Goal: Task Accomplishment & Management: Use online tool/utility

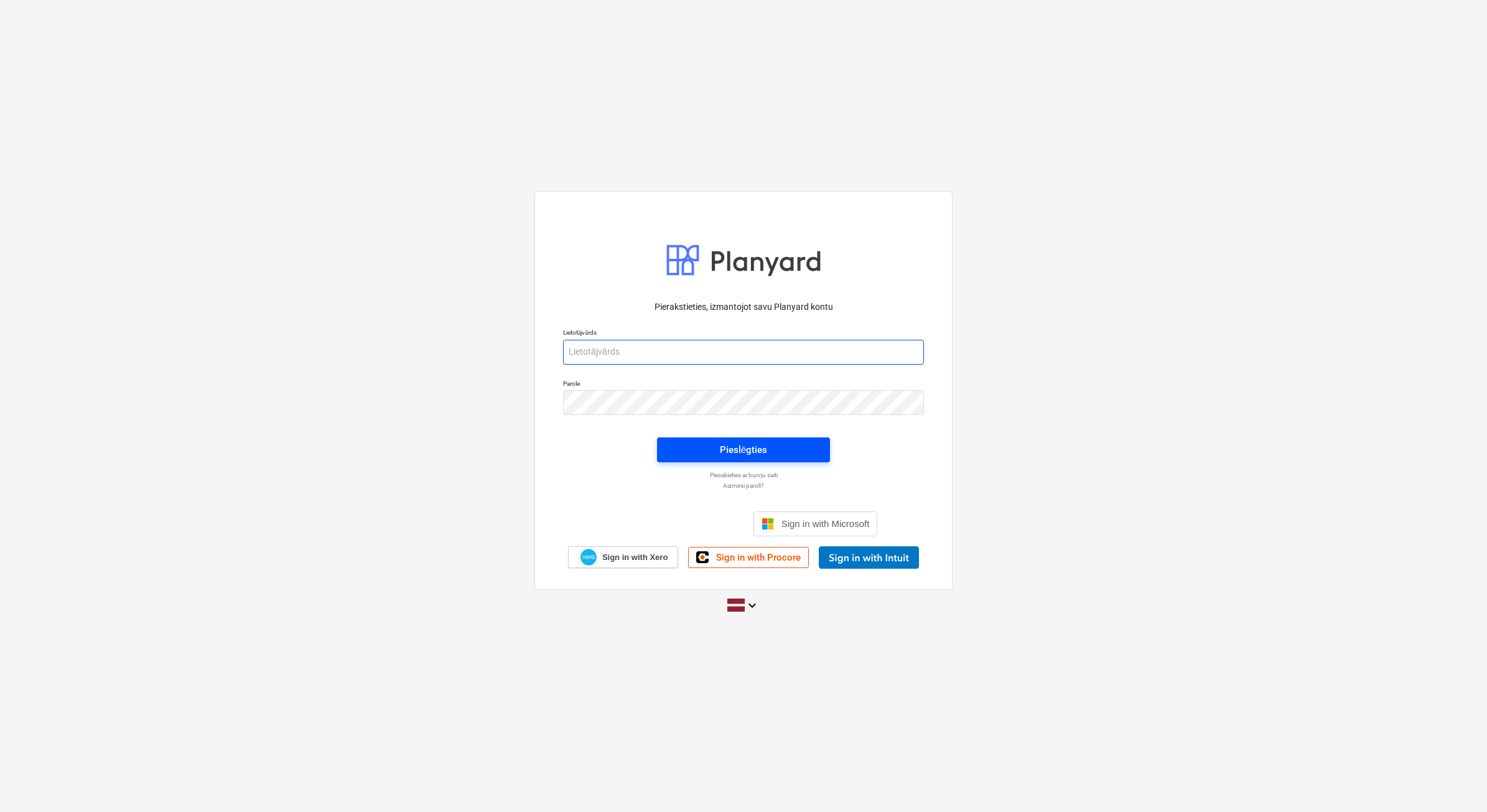
type input "[PERSON_NAME][EMAIL_ADDRESS][PERSON_NAME][DOMAIN_NAME]"
click at [753, 449] on div "Pieslēgties" at bounding box center [744, 449] width 47 height 16
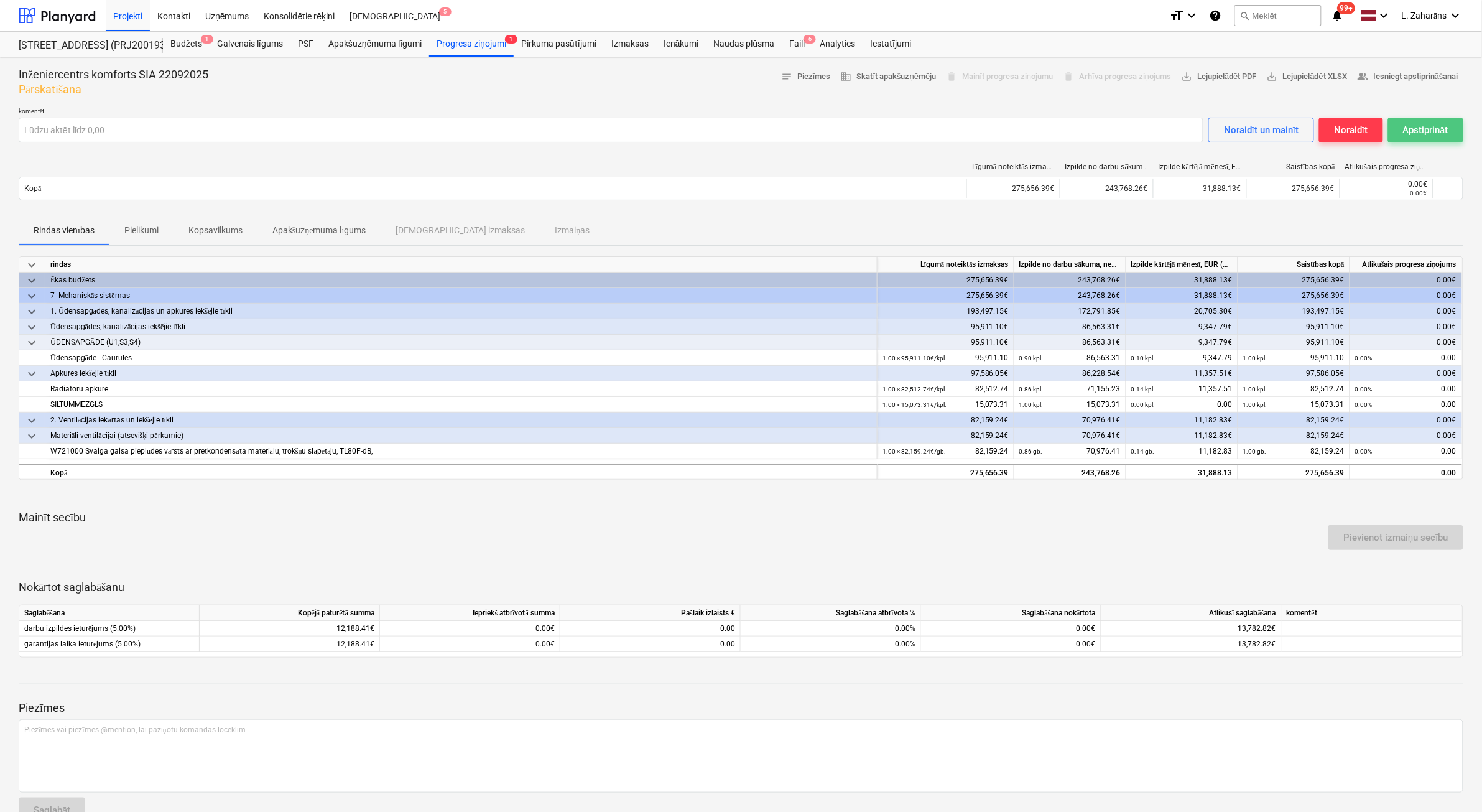
click at [1422, 134] on div "Apstiprināt" at bounding box center [1425, 129] width 46 height 16
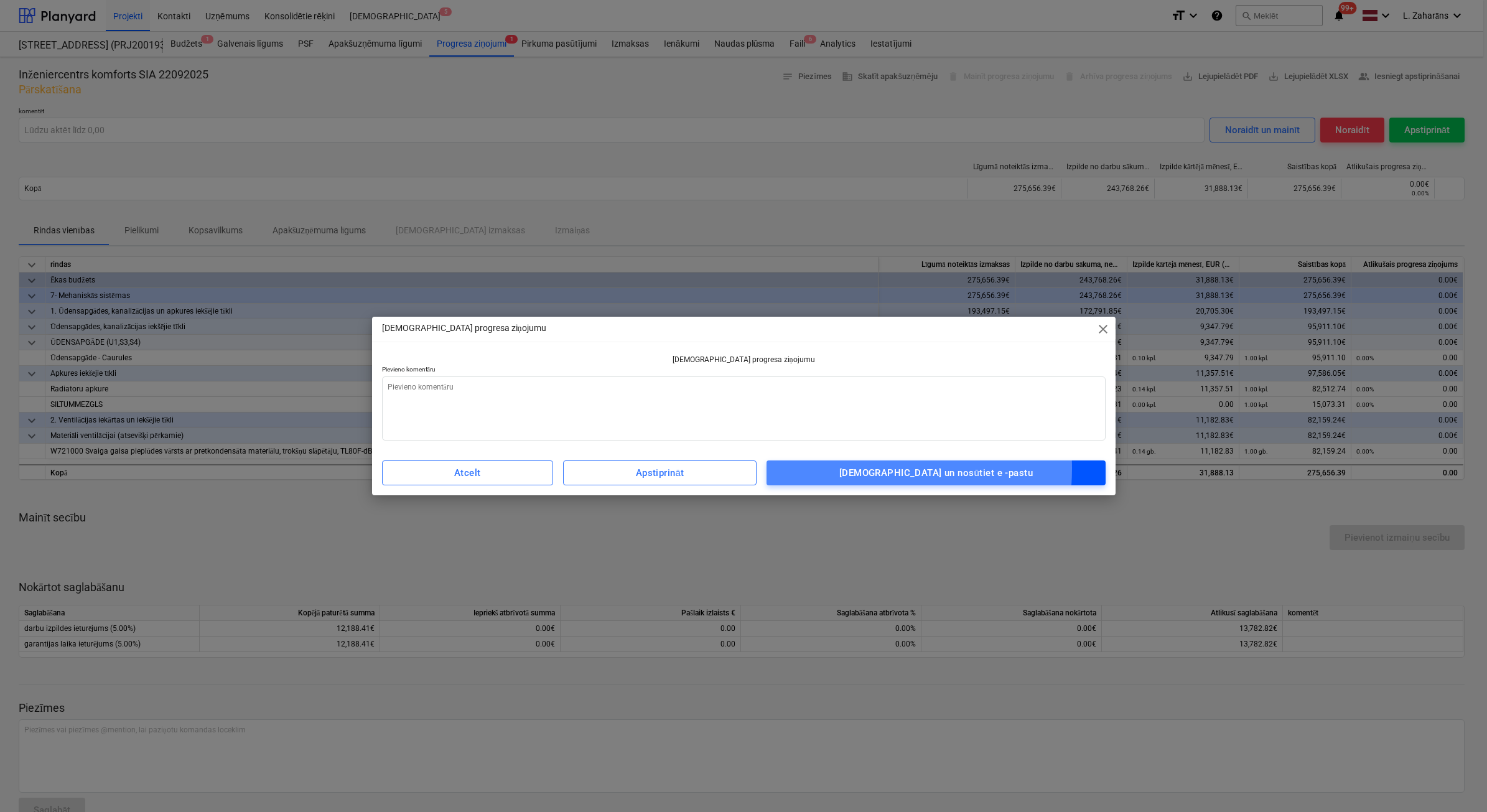
click at [876, 468] on span "[DEMOGRAPHIC_DATA] un nosūtiet e -pastu" at bounding box center [935, 472] width 311 height 16
type textarea "x"
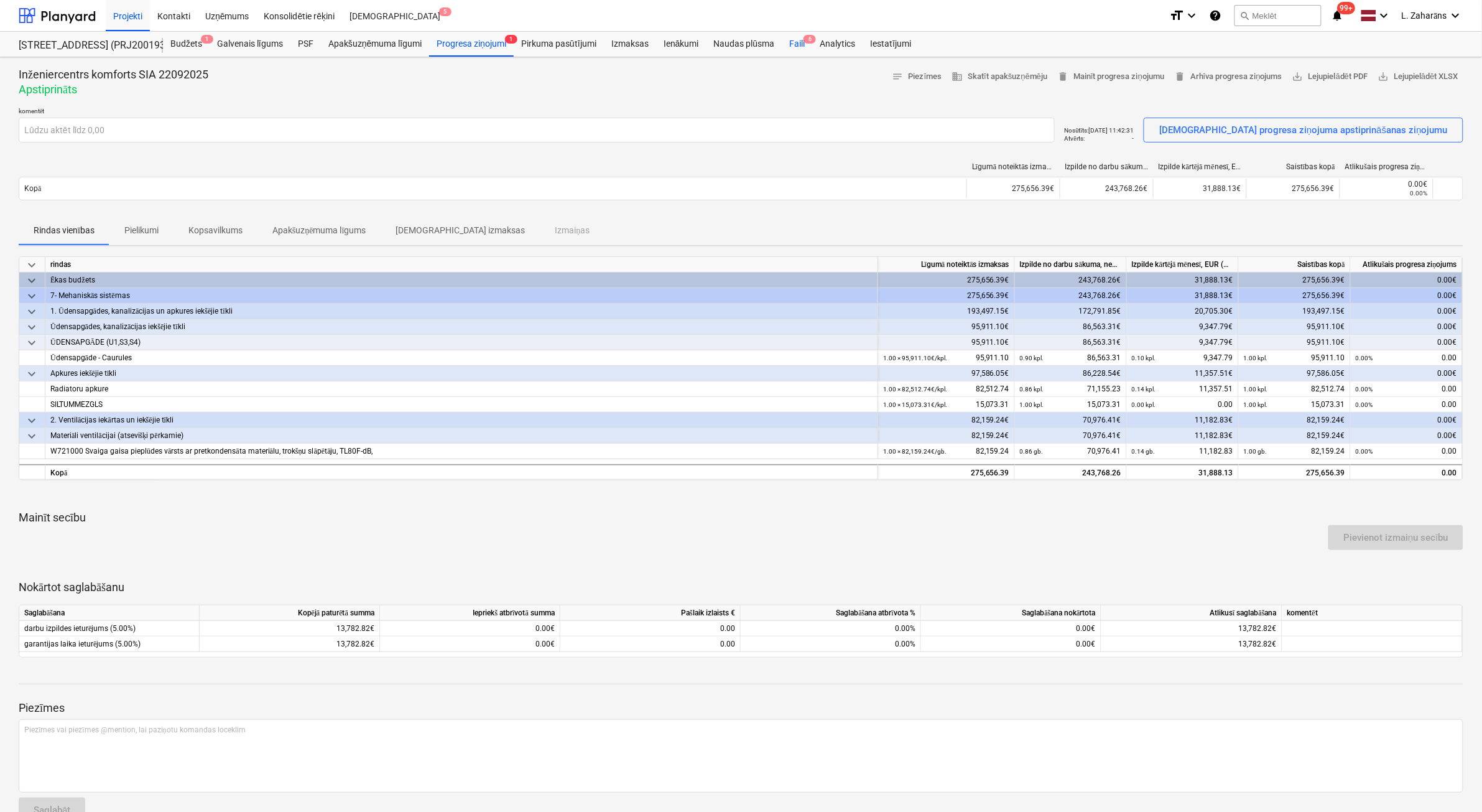
click at [793, 41] on div "Faili 6" at bounding box center [796, 44] width 31 height 25
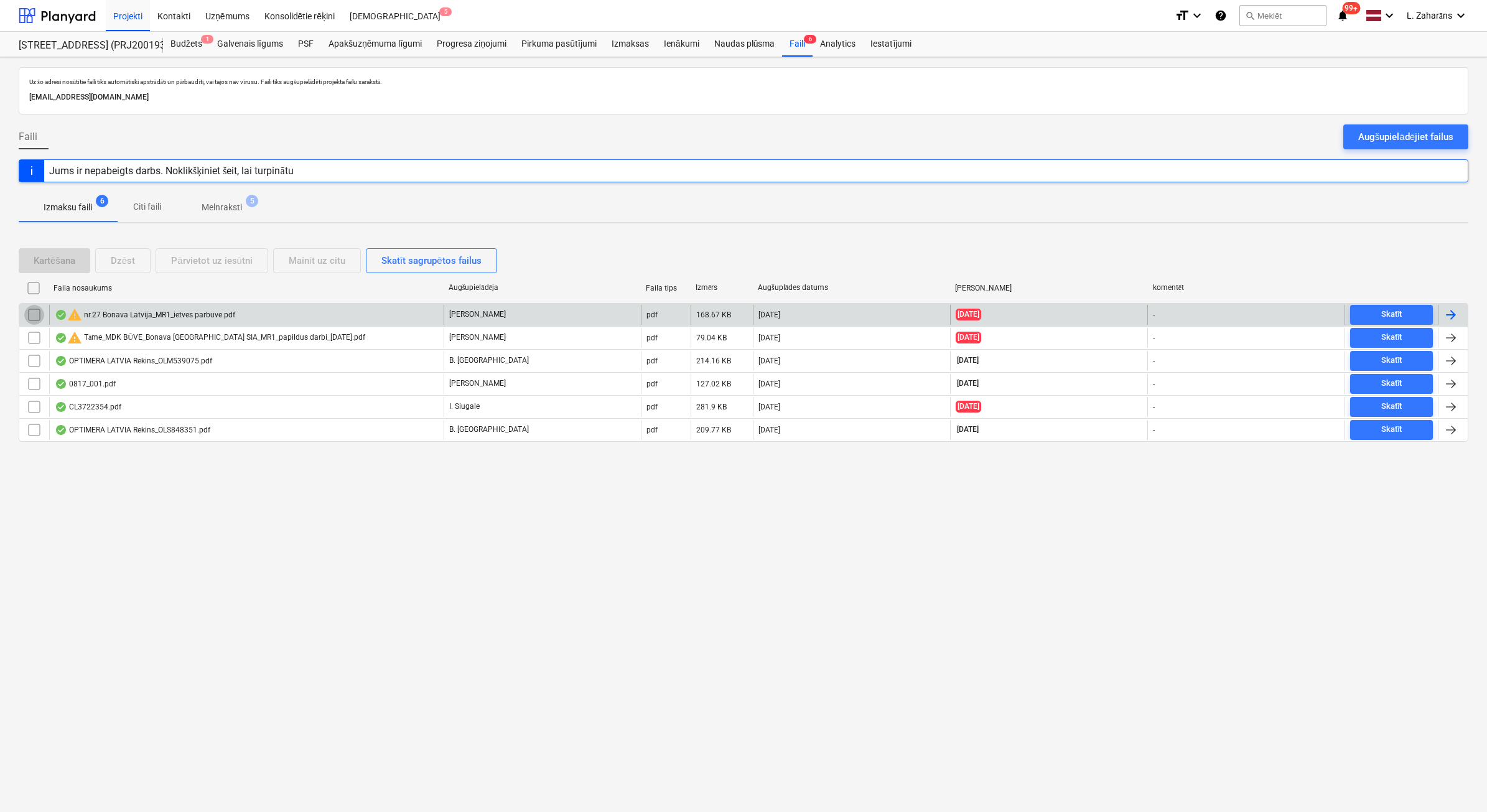
click at [33, 317] on input "checkbox" at bounding box center [33, 314] width 20 height 20
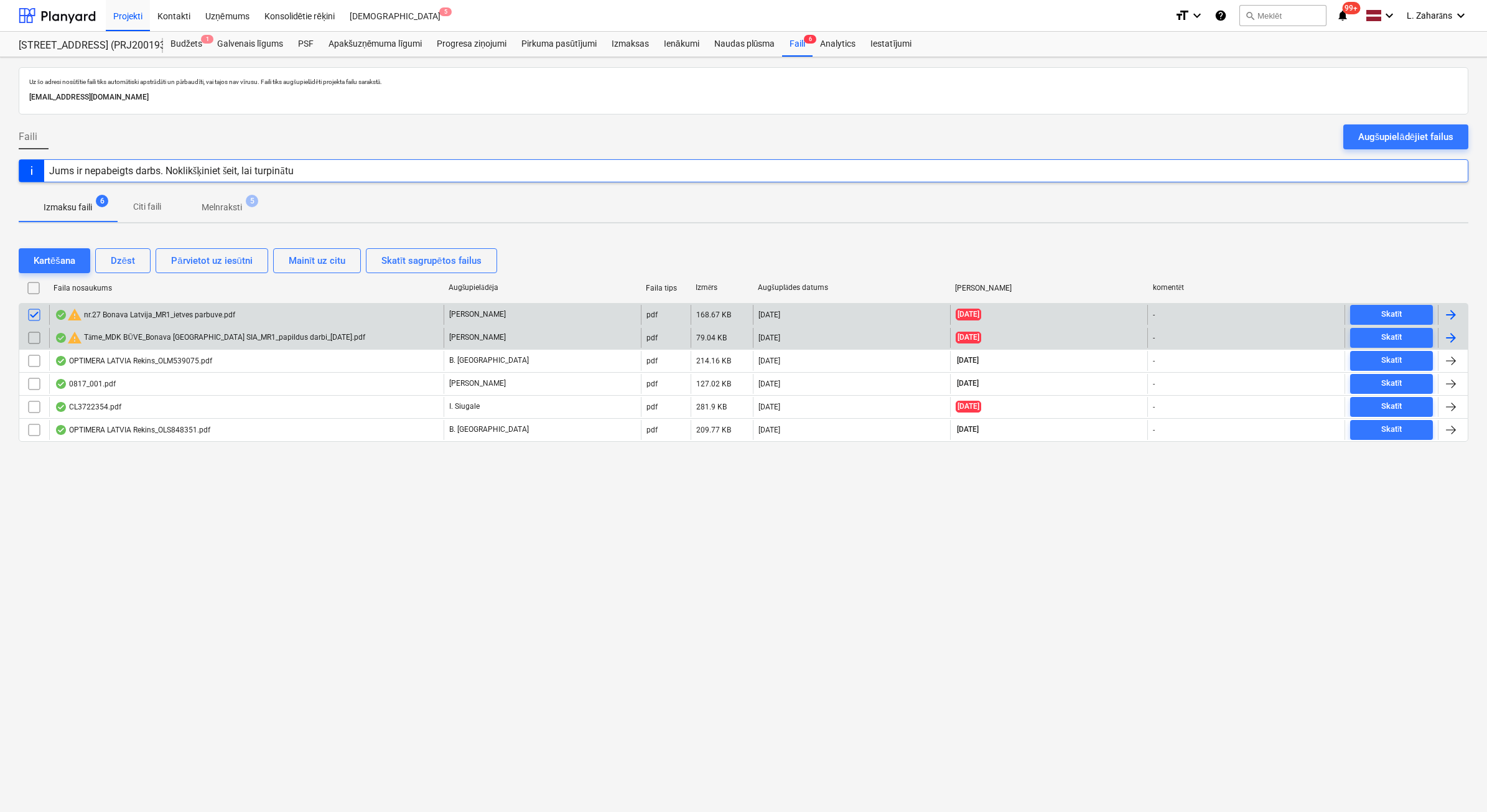
click at [33, 336] on input "checkbox" at bounding box center [33, 337] width 20 height 20
click at [103, 265] on button "Dzēst" at bounding box center [123, 260] width 56 height 25
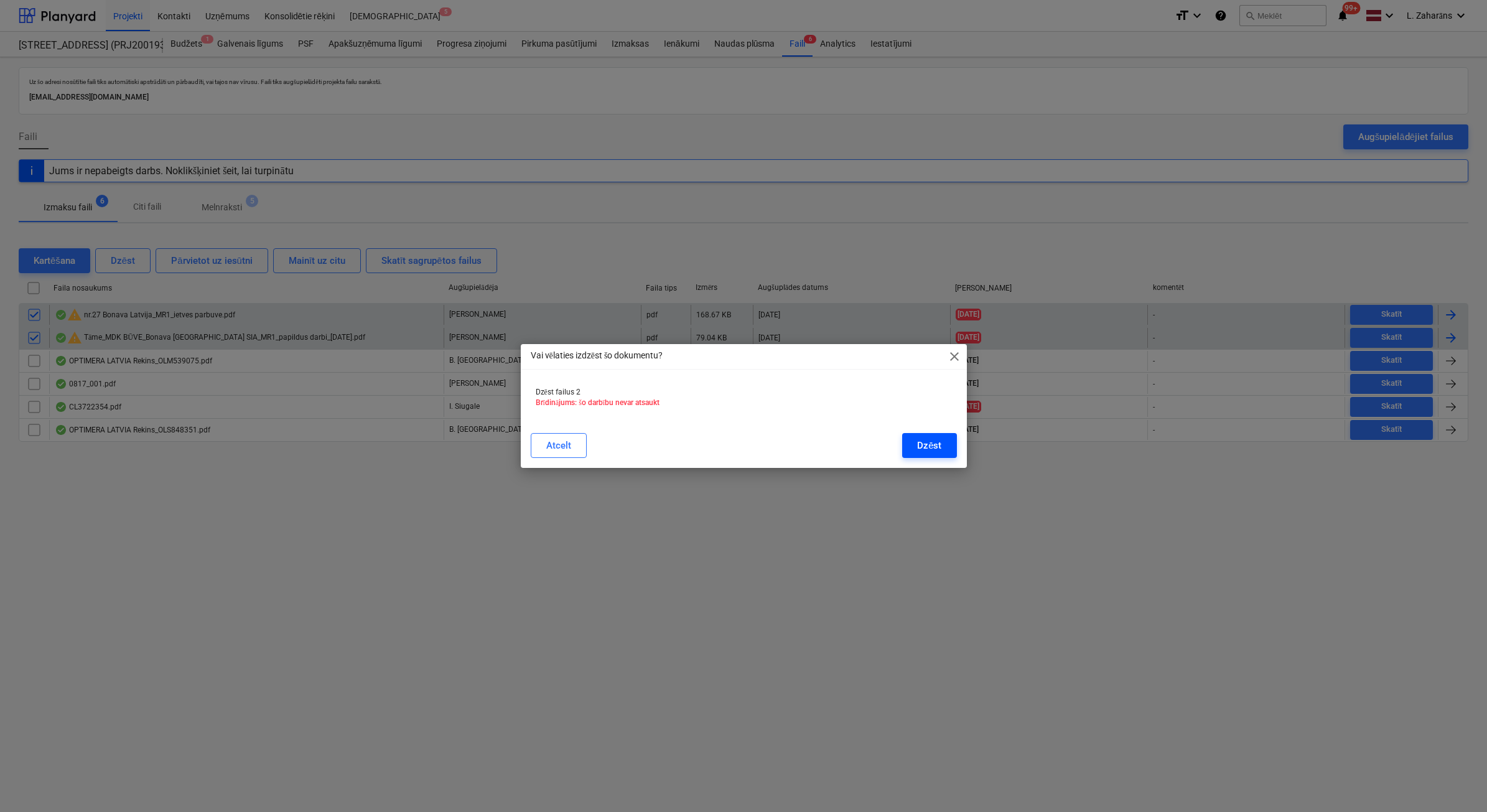
click at [933, 445] on div "Dzēst" at bounding box center [929, 445] width 24 height 16
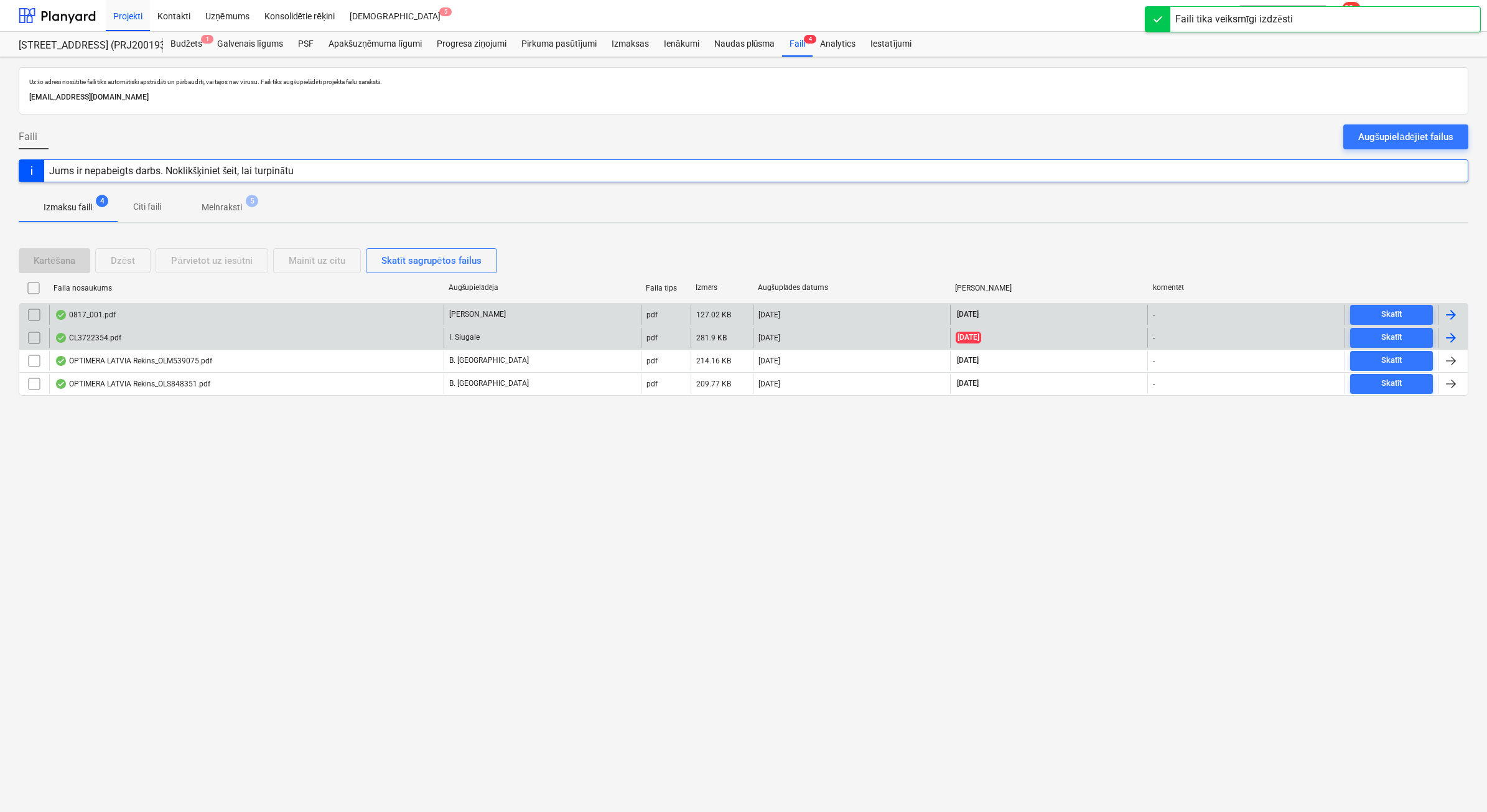
click at [217, 210] on p "Melnraksti" at bounding box center [222, 207] width 41 height 13
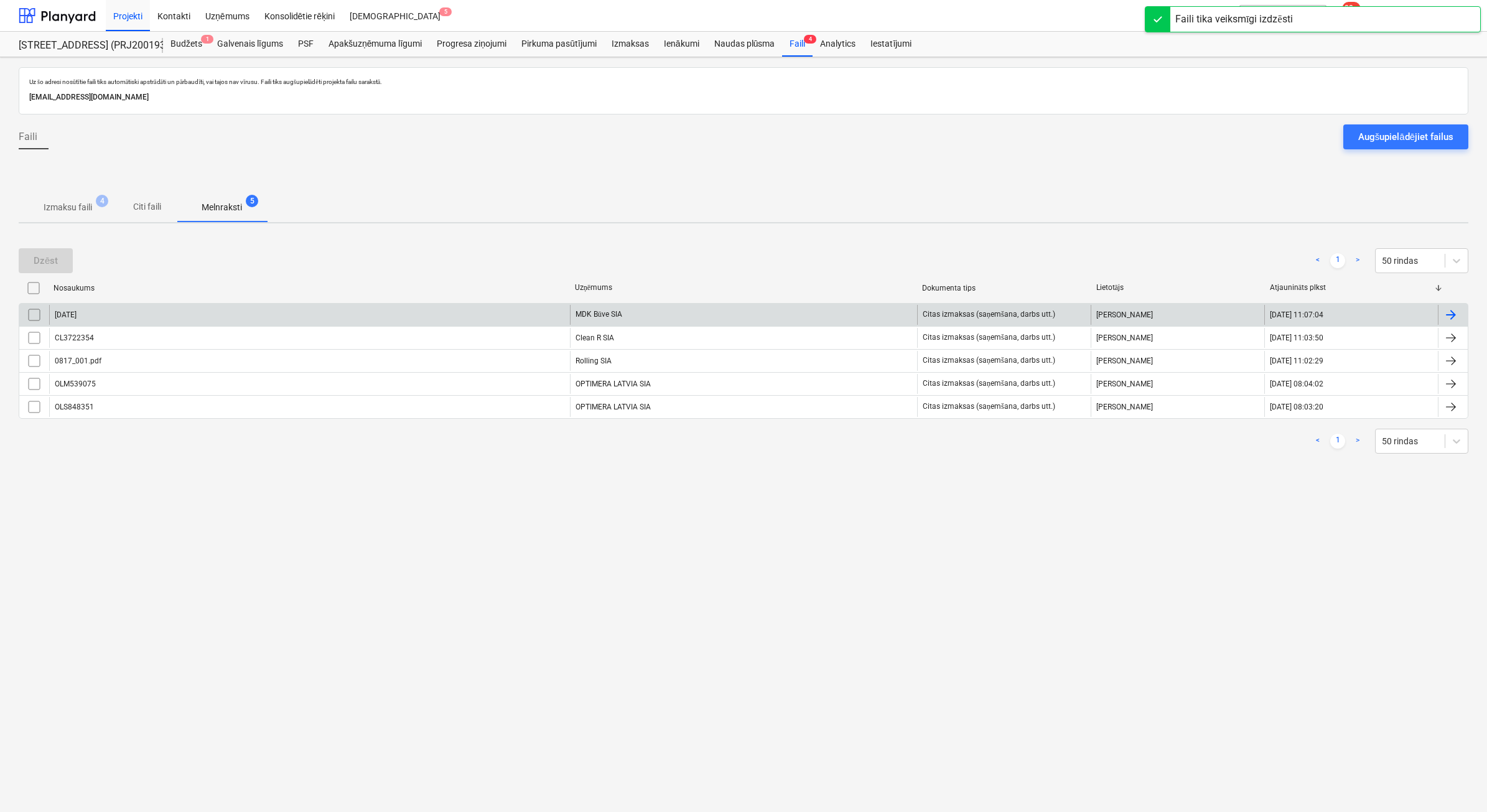
click at [41, 316] on input "checkbox" at bounding box center [33, 314] width 20 height 20
click at [47, 259] on div "Dzēst" at bounding box center [46, 260] width 24 height 16
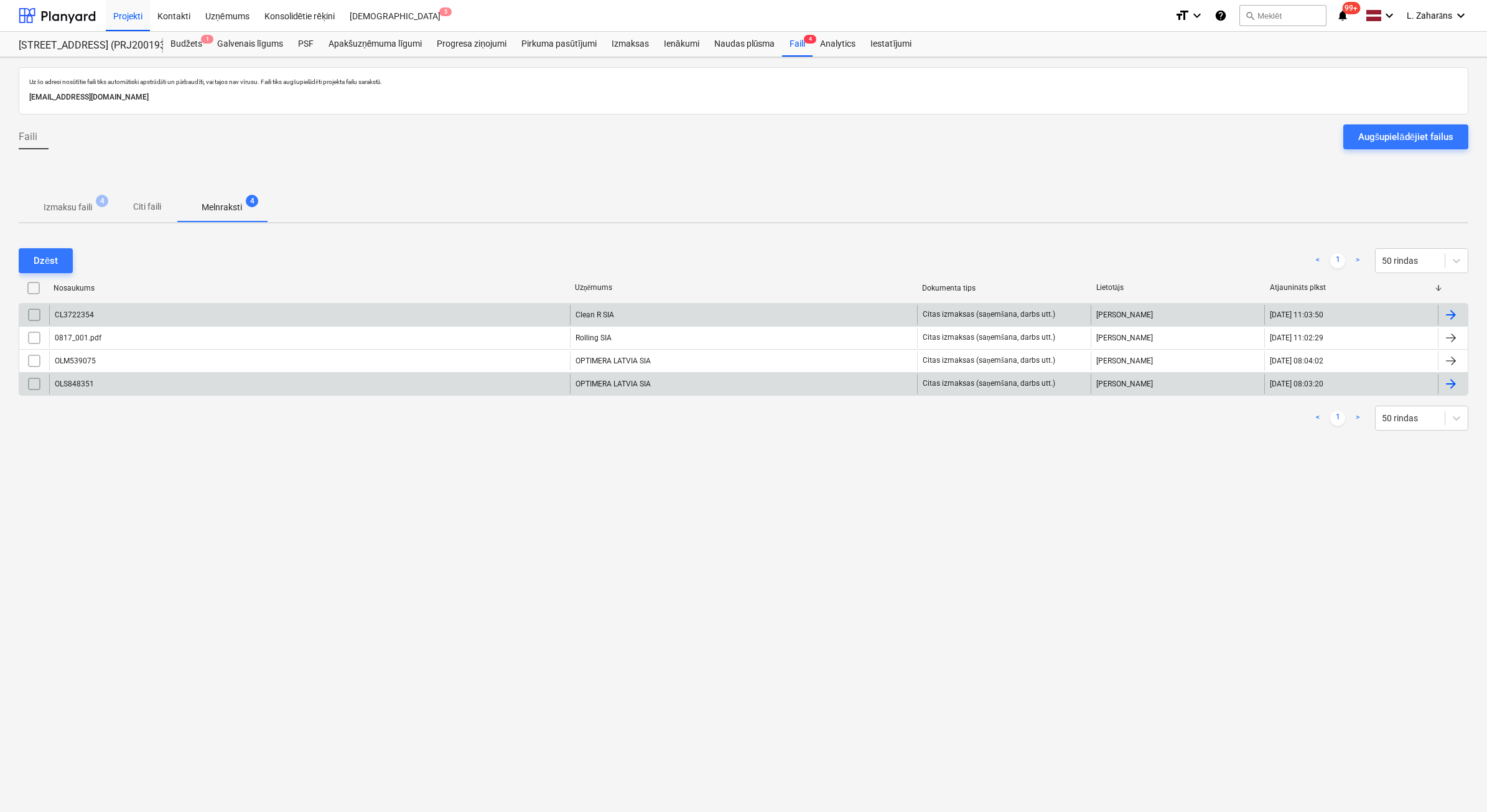
click at [402, 383] on div "OLS848351" at bounding box center [309, 383] width 520 height 20
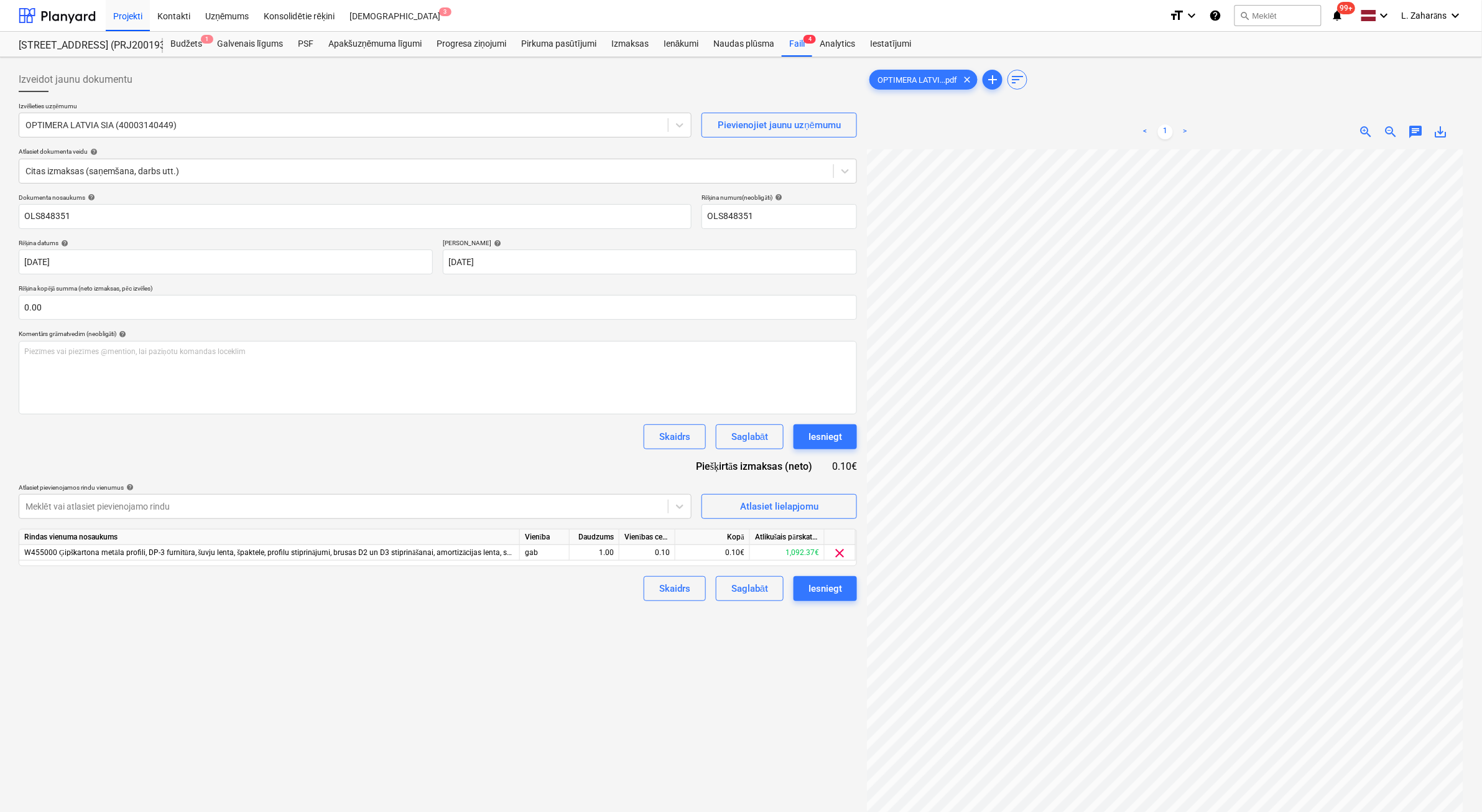
scroll to position [67, 150]
click at [1438, 132] on span "save_alt" at bounding box center [1441, 132] width 15 height 15
